Goal: Task Accomplishment & Management: Use online tool/utility

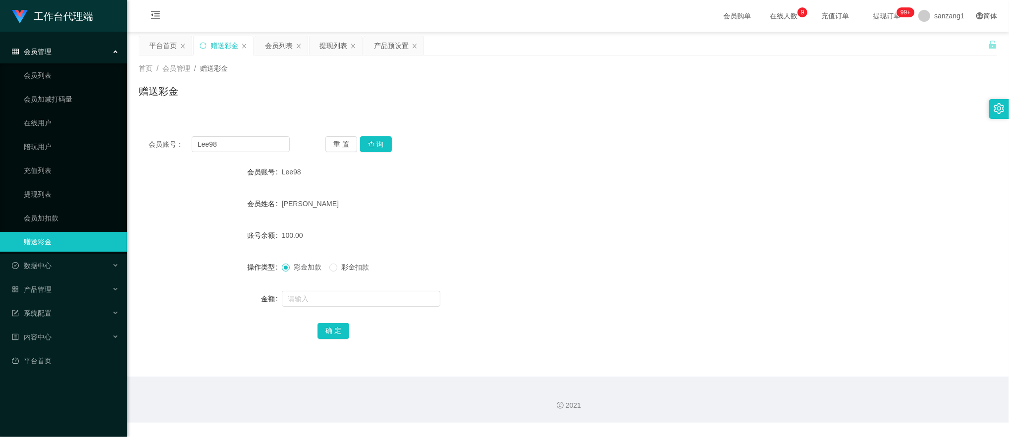
click at [331, 44] on div "提现列表" at bounding box center [333, 45] width 28 height 19
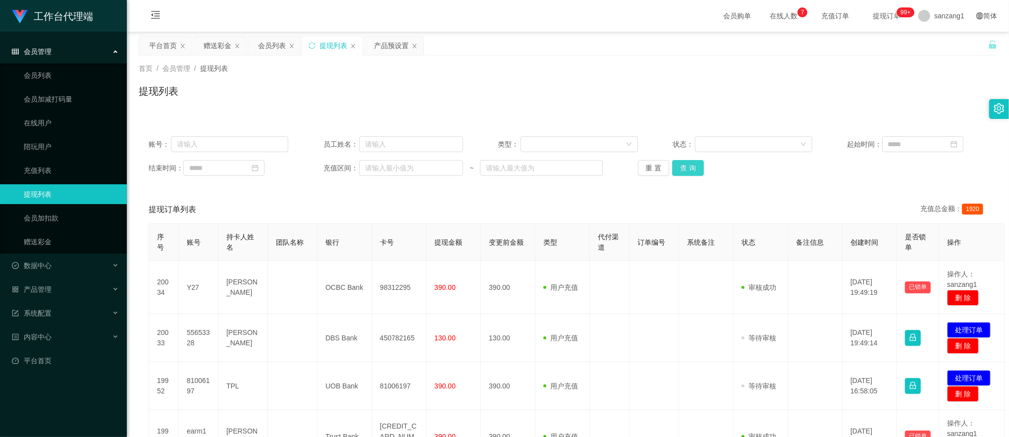
click at [695, 164] on button "查 询" at bounding box center [688, 168] width 32 height 16
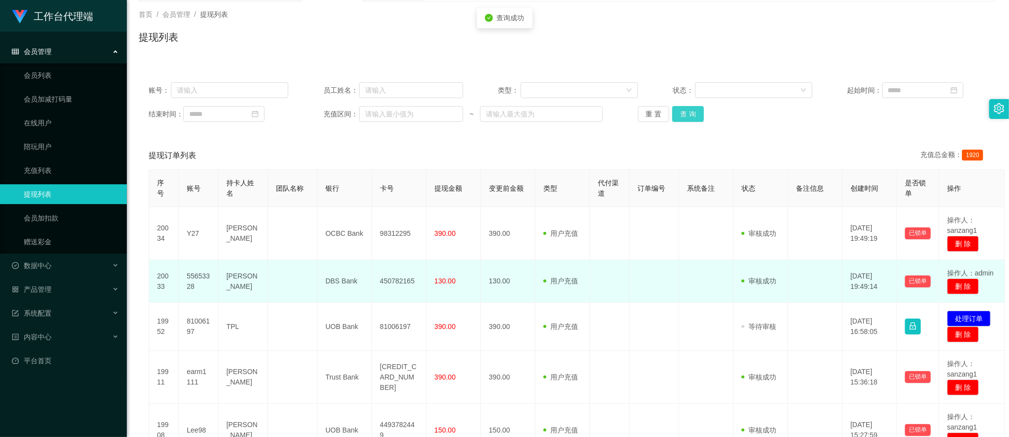
scroll to position [66, 0]
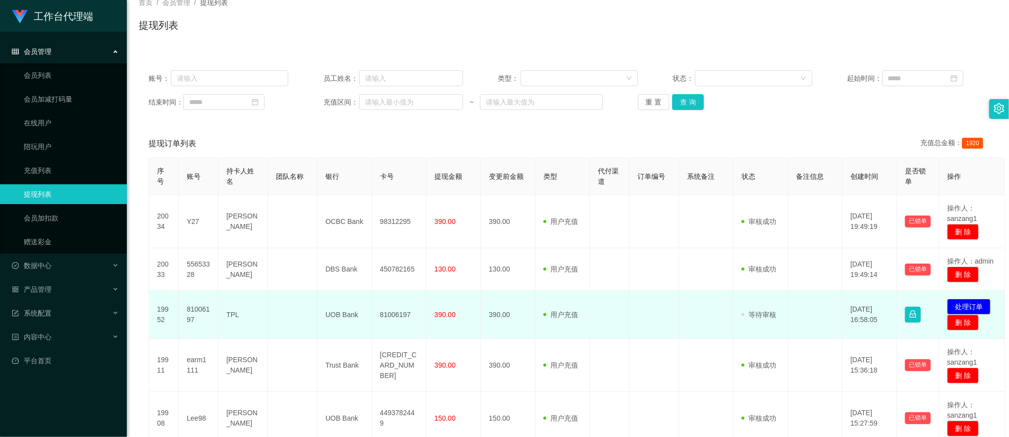
click at [199, 309] on td "81006197" at bounding box center [199, 315] width 40 height 48
click at [391, 312] on td "81006197" at bounding box center [399, 315] width 54 height 48
copy td "81006197"
click at [195, 311] on td "81006197" at bounding box center [199, 315] width 40 height 48
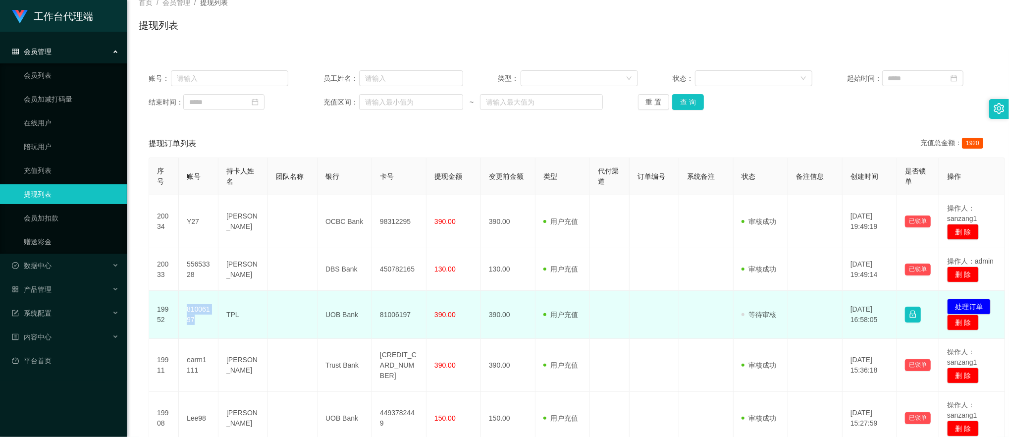
click at [195, 311] on td "81006197" at bounding box center [199, 315] width 40 height 48
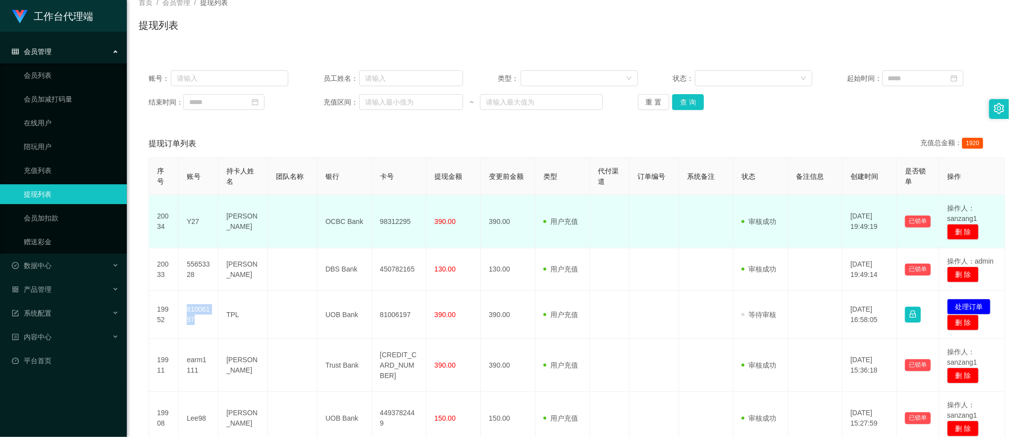
copy td "81006197"
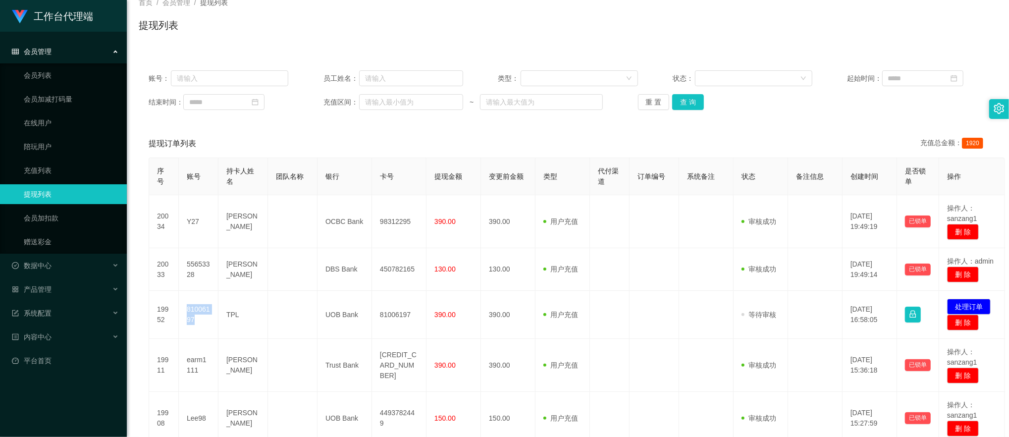
drag, startPoint x: 828, startPoint y: 138, endPoint x: 874, endPoint y: 182, distance: 63.7
click at [828, 138] on div "提现订单列表 充值总金额： 1920" at bounding box center [568, 144] width 838 height 28
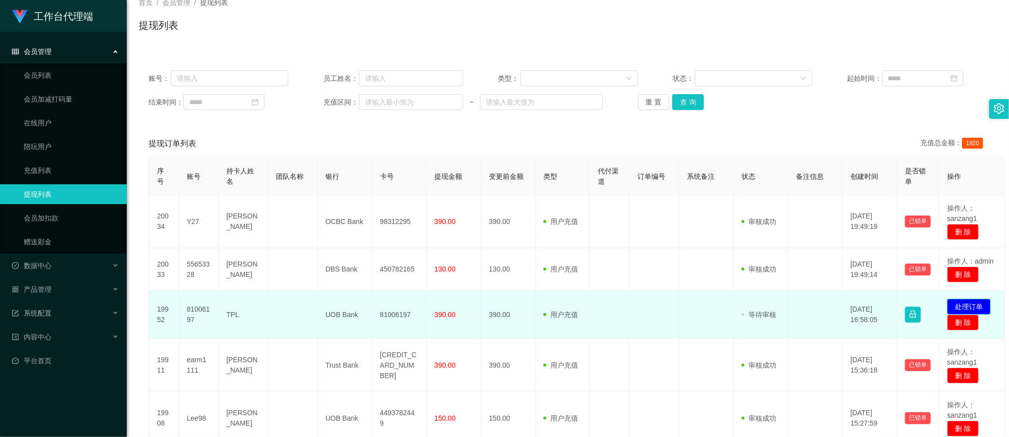
click at [957, 304] on button "处理订单" at bounding box center [969, 307] width 44 height 16
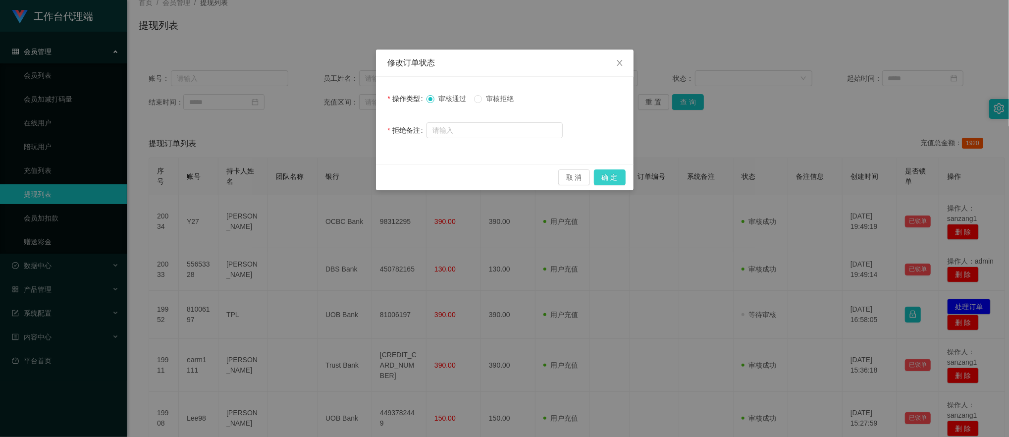
click at [607, 173] on button "确 定" at bounding box center [610, 177] width 32 height 16
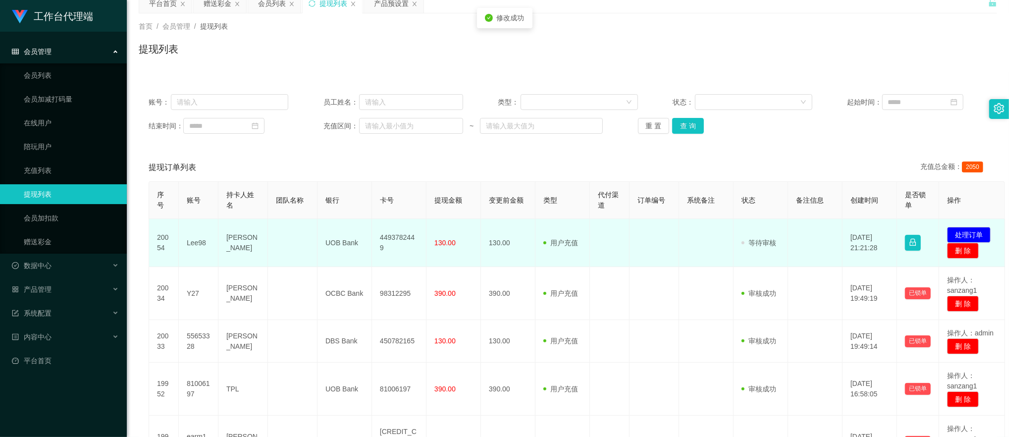
scroll to position [0, 0]
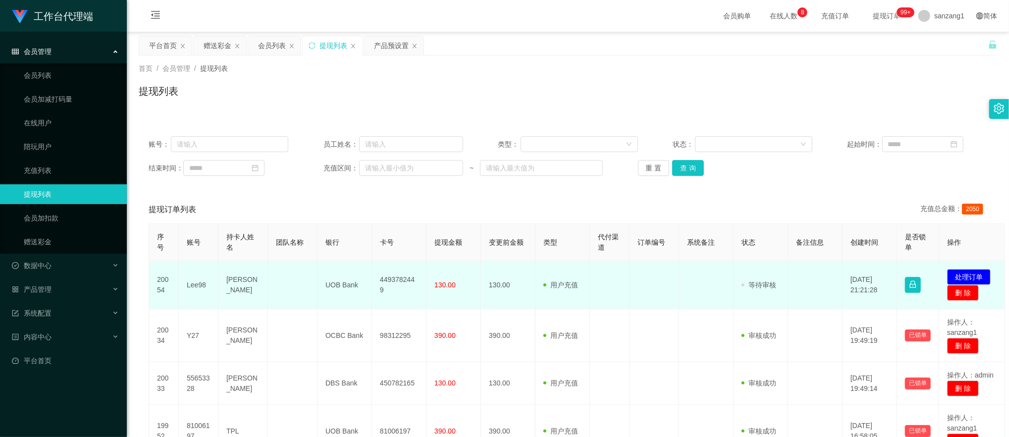
click at [193, 288] on td "Lee98" at bounding box center [199, 285] width 40 height 48
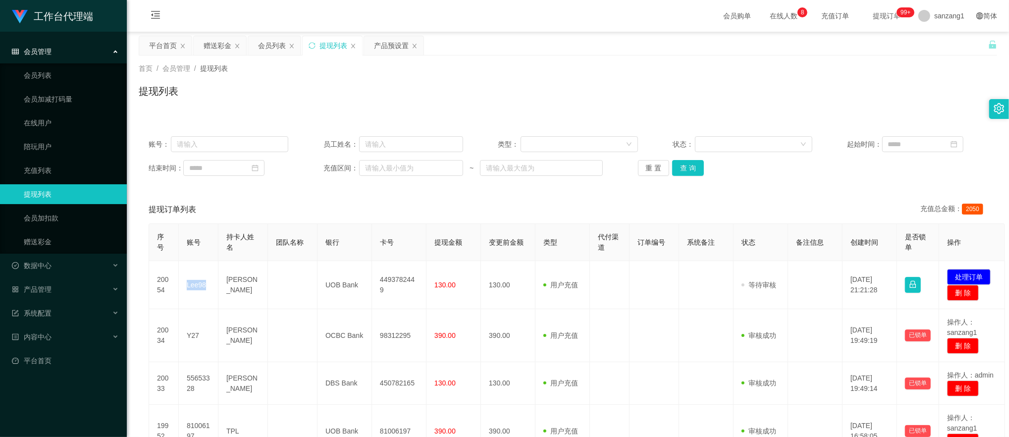
copy td "Lee98"
drag, startPoint x: 785, startPoint y: 129, endPoint x: 820, endPoint y: 143, distance: 37.8
click at [785, 129] on div "账号： 员工姓名： 类型： 状态： 起始时间： 结束时间： 充值区间： ~ 重 置 查 询" at bounding box center [568, 155] width 858 height 59
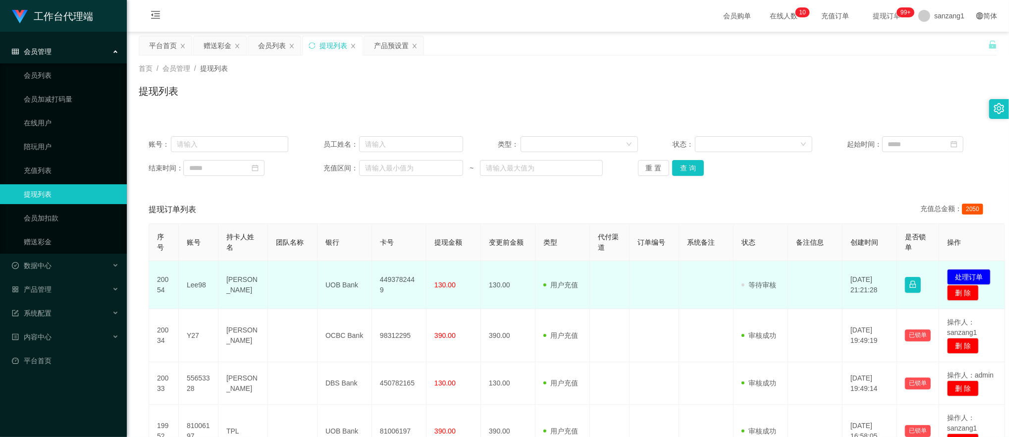
click at [396, 287] on td "4493782449" at bounding box center [399, 285] width 54 height 48
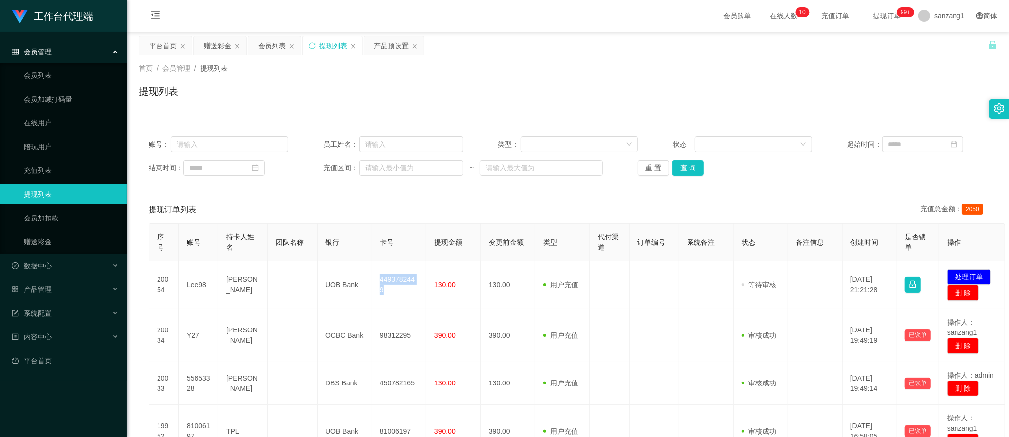
copy td "4493782449"
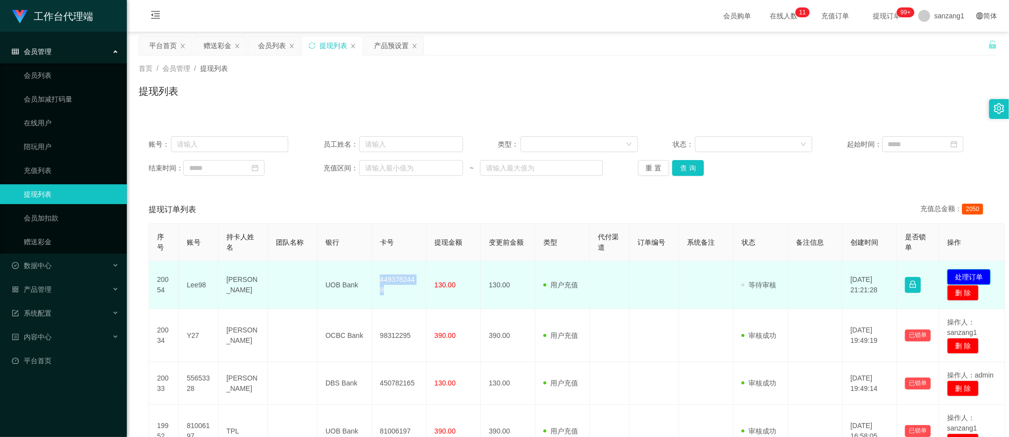
click at [967, 270] on button "处理订单" at bounding box center [969, 277] width 44 height 16
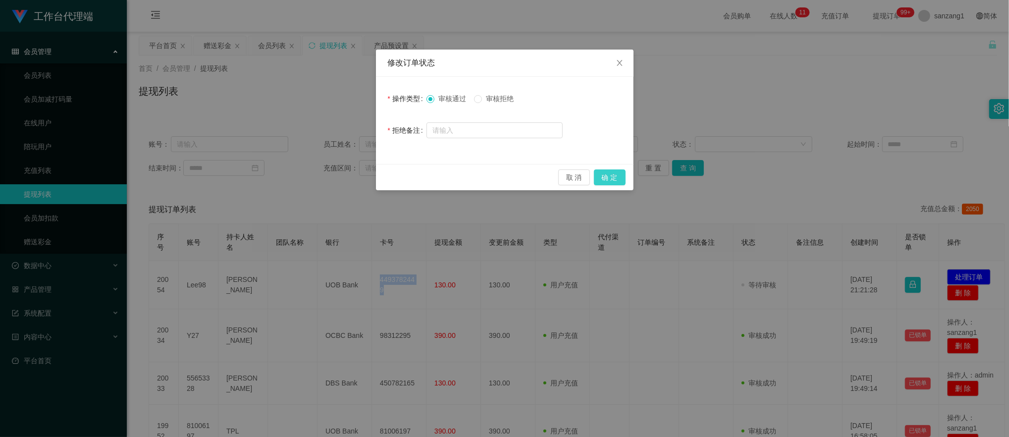
click at [610, 173] on button "确 定" at bounding box center [610, 177] width 32 height 16
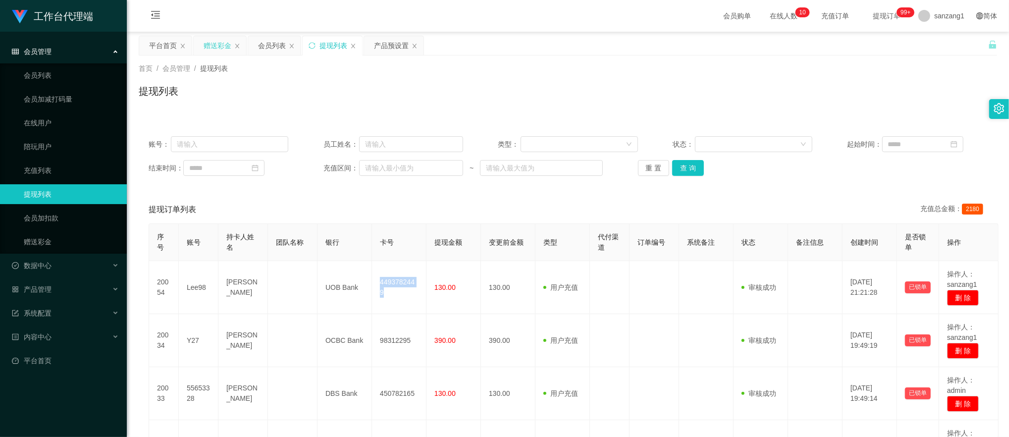
click at [223, 48] on div "赠送彩金" at bounding box center [217, 45] width 28 height 19
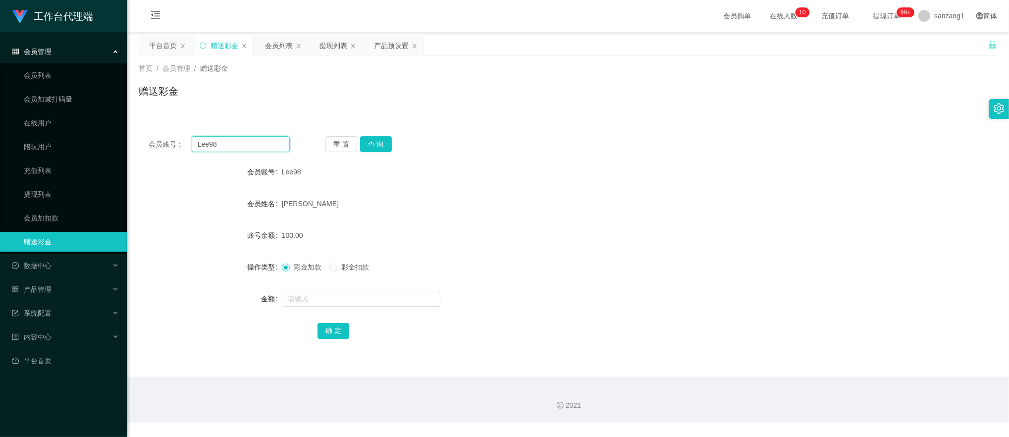
drag, startPoint x: 214, startPoint y: 140, endPoint x: 159, endPoint y: 135, distance: 55.6
click at [159, 135] on div "会员账号： Lee98 重 置 查 询 会员账号 Lee98 会员姓名 [PERSON_NAME] san 账号余额 100.00 操作类型 彩金加款 彩金扣…" at bounding box center [568, 244] width 858 height 236
paste input "96308684"
click at [369, 137] on button "查 询" at bounding box center [376, 144] width 32 height 16
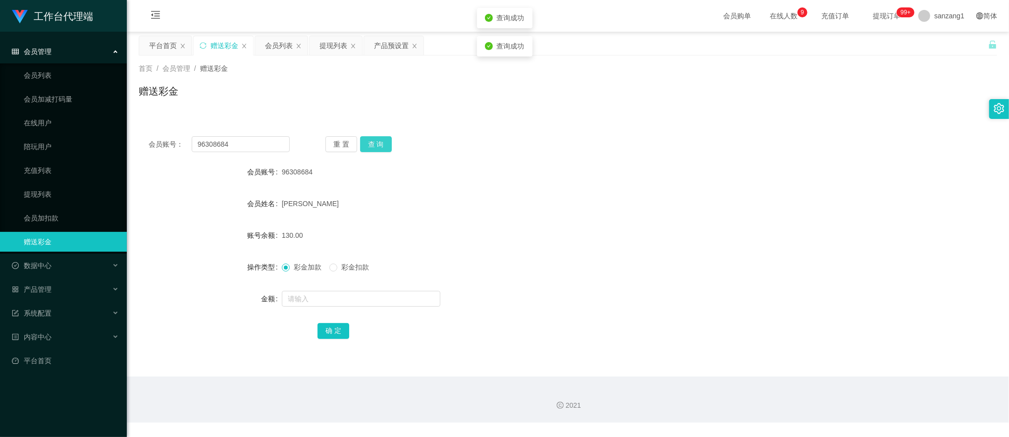
click at [369, 137] on button "查 询" at bounding box center [376, 144] width 32 height 16
paste input "86984158"
drag, startPoint x: 252, startPoint y: 145, endPoint x: 172, endPoint y: 141, distance: 79.8
click at [172, 141] on div "会员账号： 96308684" at bounding box center [219, 144] width 141 height 16
type input "86984158"
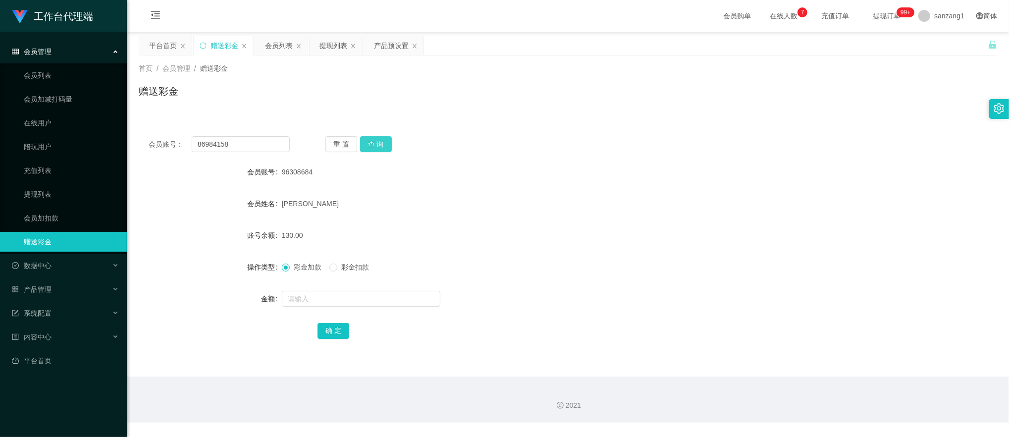
click at [375, 141] on button "查 询" at bounding box center [376, 144] width 32 height 16
click at [313, 300] on input "text" at bounding box center [361, 299] width 158 height 16
type input "260"
click at [334, 327] on button "确 定" at bounding box center [333, 331] width 32 height 16
click at [325, 41] on div "提现列表" at bounding box center [333, 45] width 28 height 19
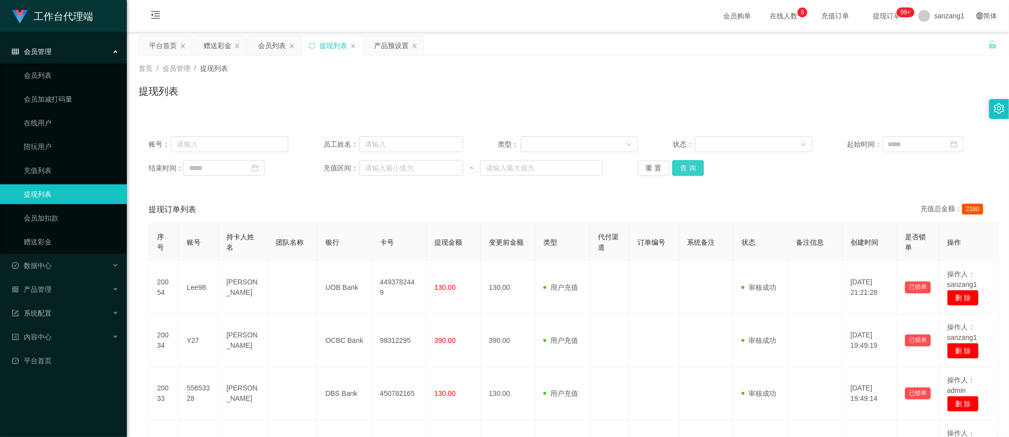
click at [683, 167] on button "查 询" at bounding box center [688, 168] width 32 height 16
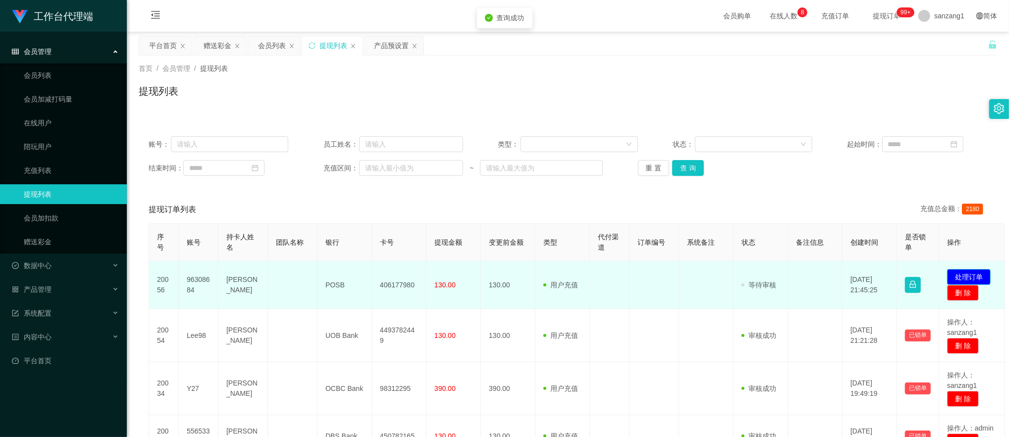
click at [959, 277] on button "处理订单" at bounding box center [969, 277] width 44 height 16
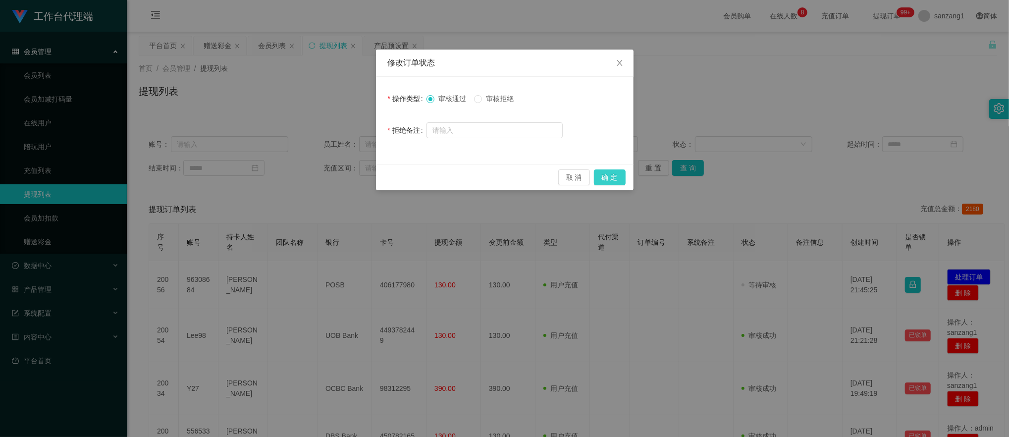
click at [609, 177] on button "确 定" at bounding box center [610, 177] width 32 height 16
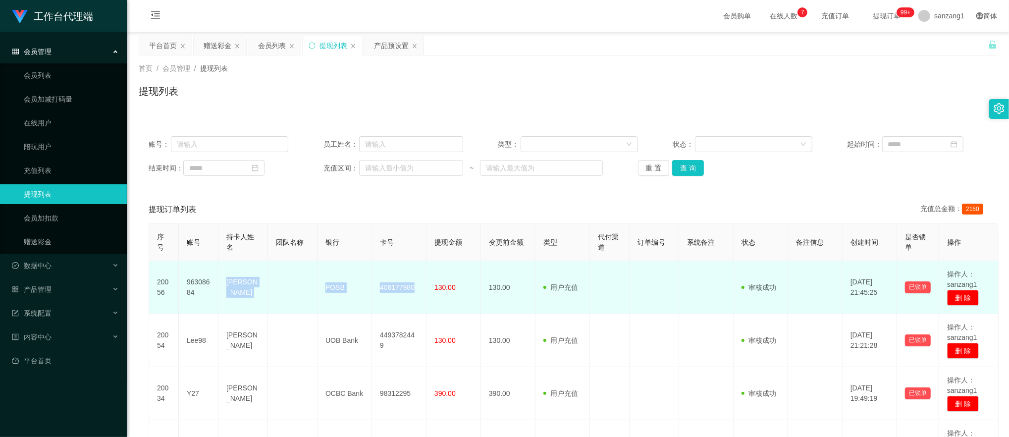
drag, startPoint x: 226, startPoint y: 280, endPoint x: 423, endPoint y: 288, distance: 197.2
click at [423, 288] on tr "20056 96308684 [PERSON_NAME] POSB 406177980 130.00 130.00 用户充值 人工扣款 审核驳回 审核成功 等…" at bounding box center [573, 287] width 849 height 53
copy tr "[PERSON_NAME] POSB 406177980"
